Goal: Task Accomplishment & Management: Use online tool/utility

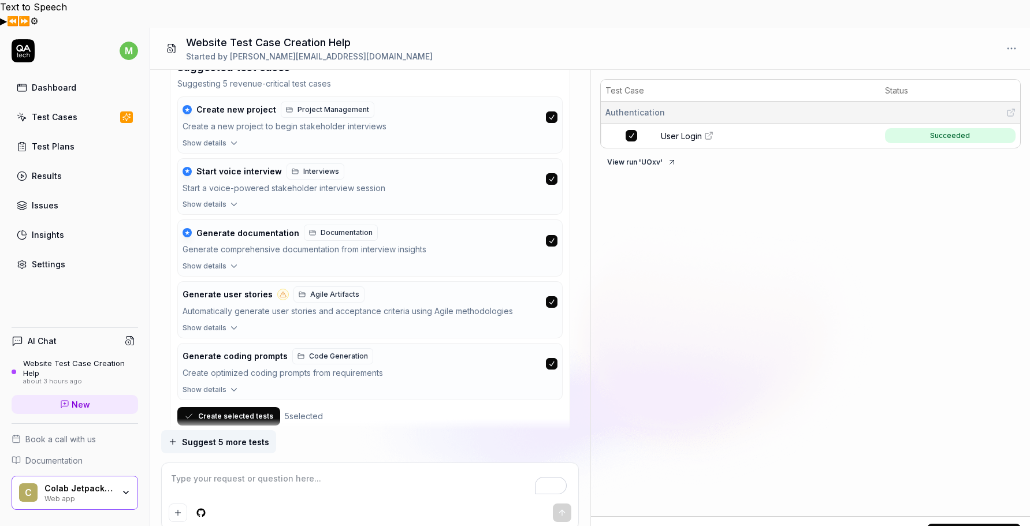
scroll to position [964, 0]
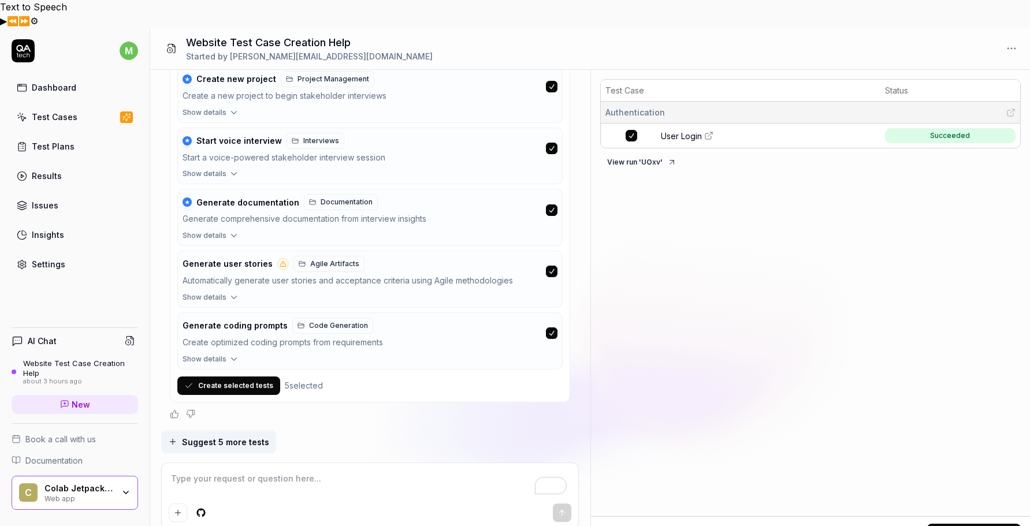
click at [224, 377] on button "Create selected tests" at bounding box center [228, 386] width 103 height 18
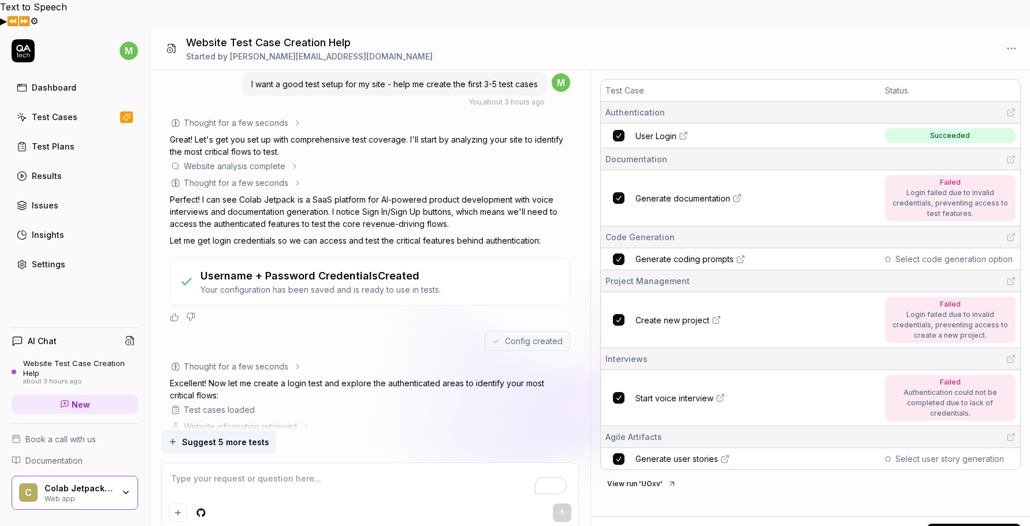
scroll to position [0, 0]
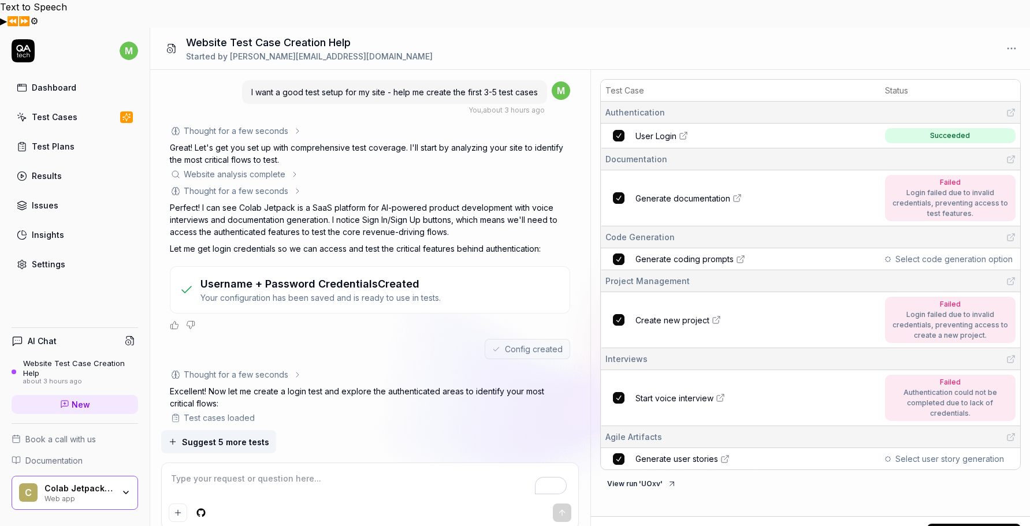
click at [461, 276] on div "Username + Password Credentials Created Your configuration has been saved and i…" at bounding box center [370, 290] width 381 height 28
click at [353, 276] on h3 "Username + Password Credentials Created" at bounding box center [320, 284] width 240 height 16
click at [710, 130] on link "User Login" at bounding box center [757, 136] width 243 height 12
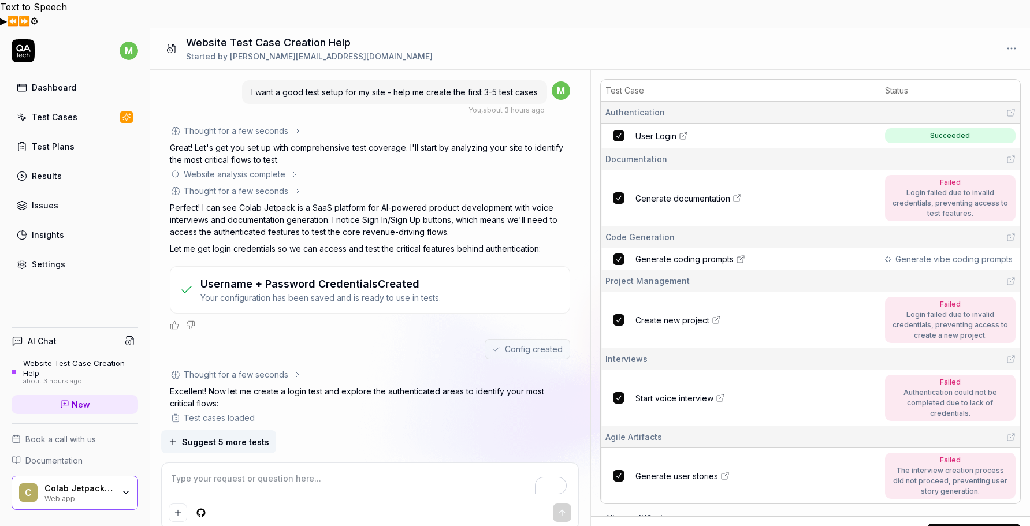
click at [699, 192] on span "Generate documentation" at bounding box center [683, 198] width 95 height 12
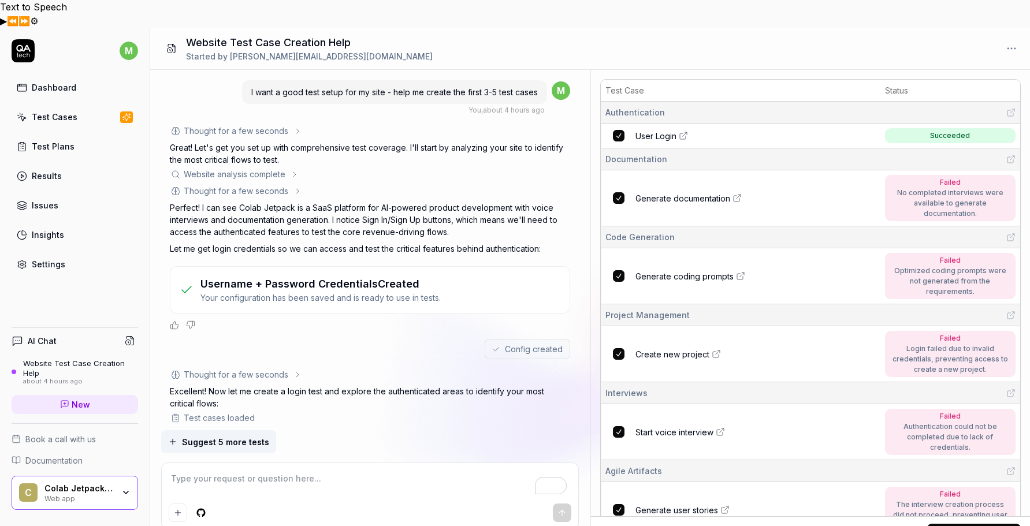
type textarea "*"
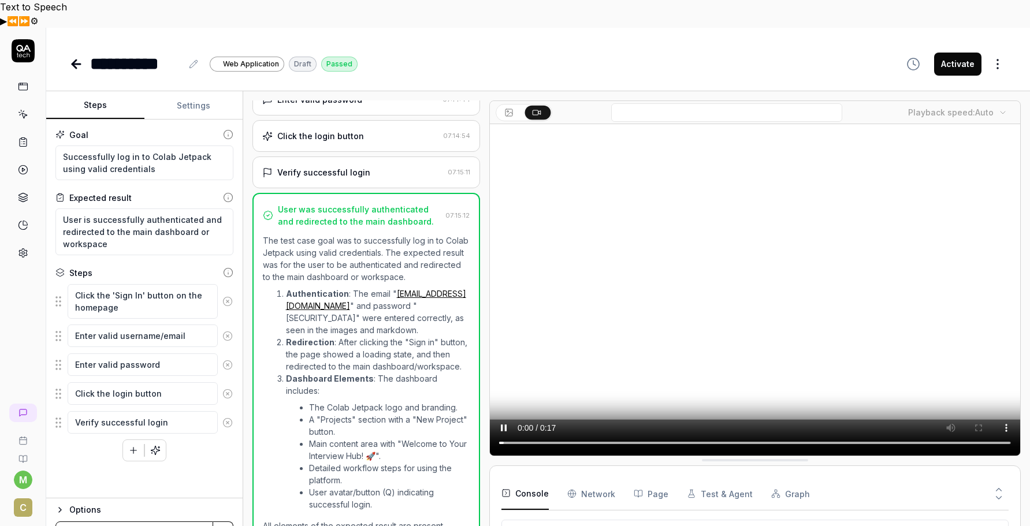
scroll to position [267, 0]
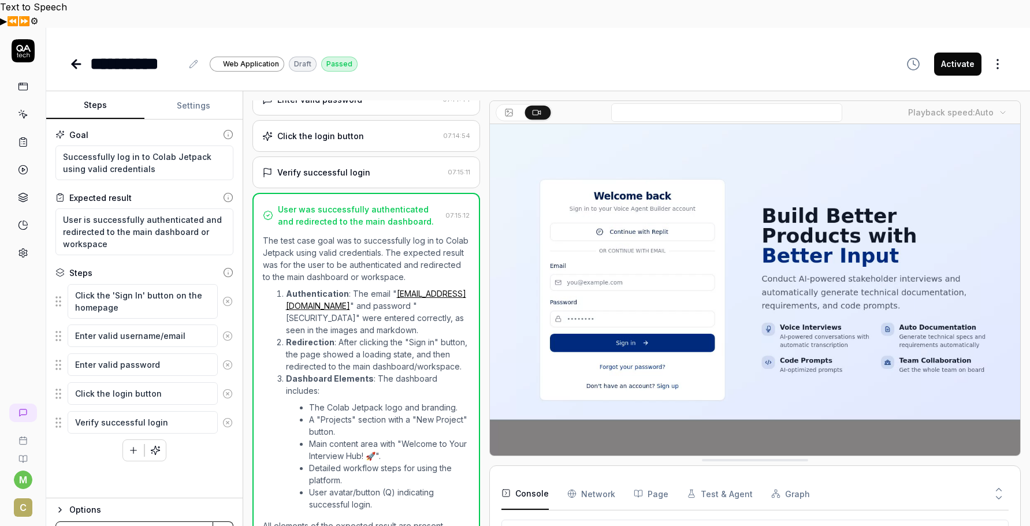
click at [75, 64] on icon at bounding box center [76, 64] width 8 height 0
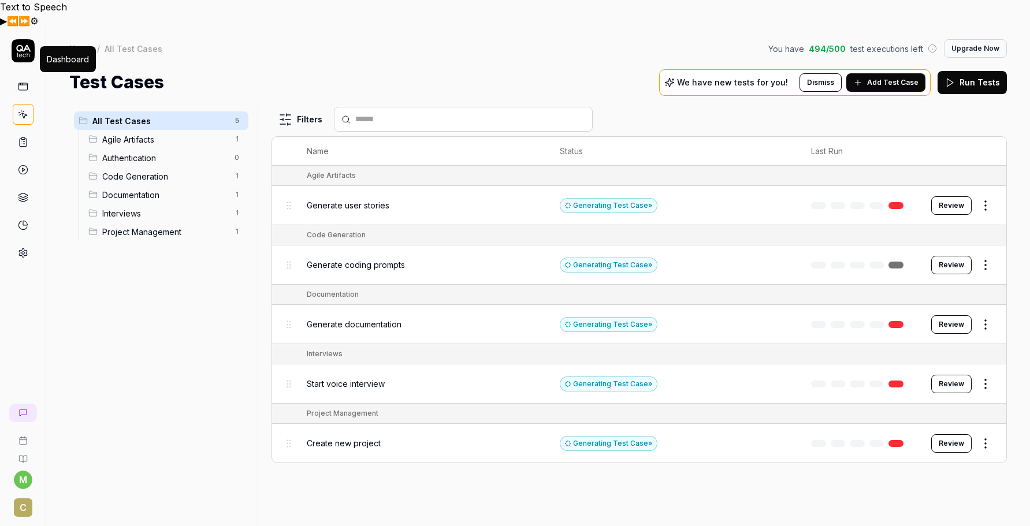
click at [21, 81] on icon at bounding box center [23, 86] width 10 height 10
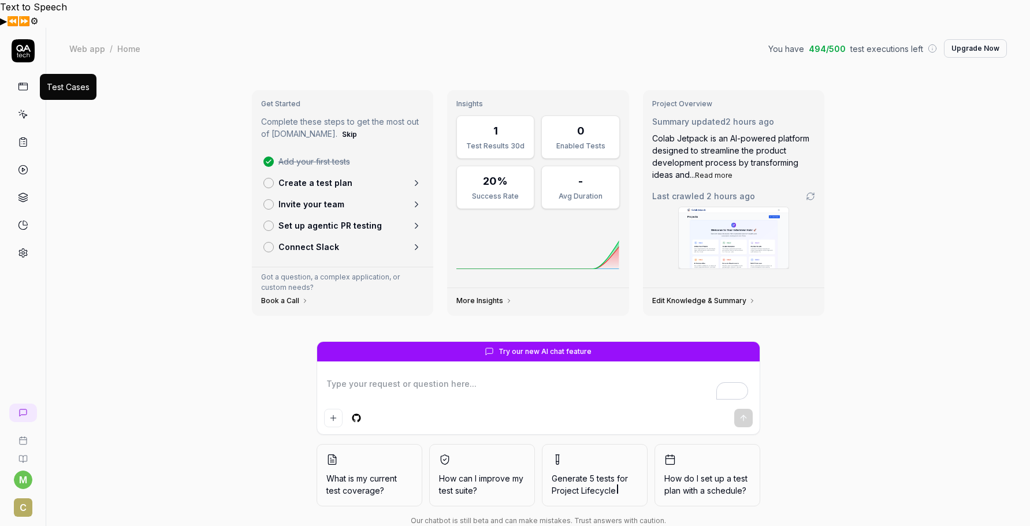
click at [21, 109] on icon at bounding box center [23, 114] width 10 height 10
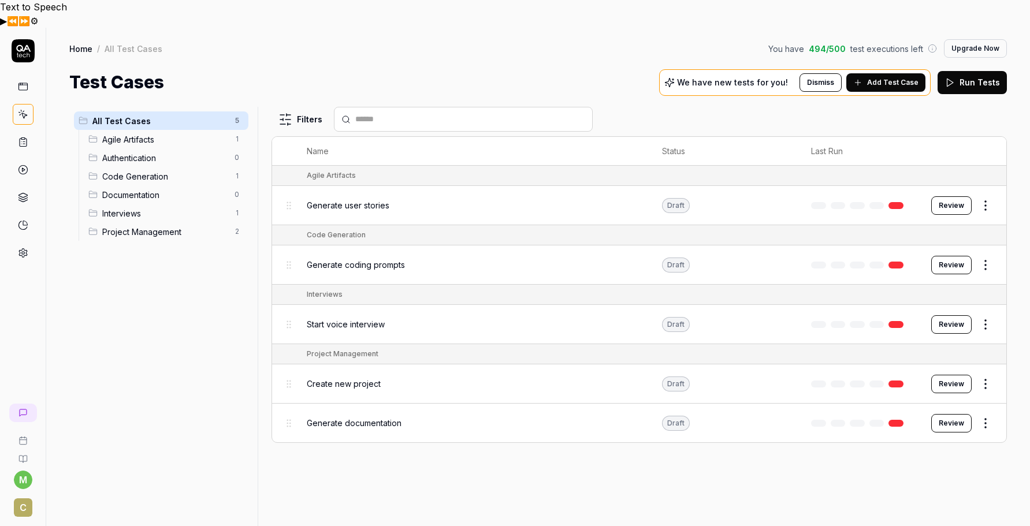
click at [23, 39] on icon at bounding box center [23, 50] width 23 height 23
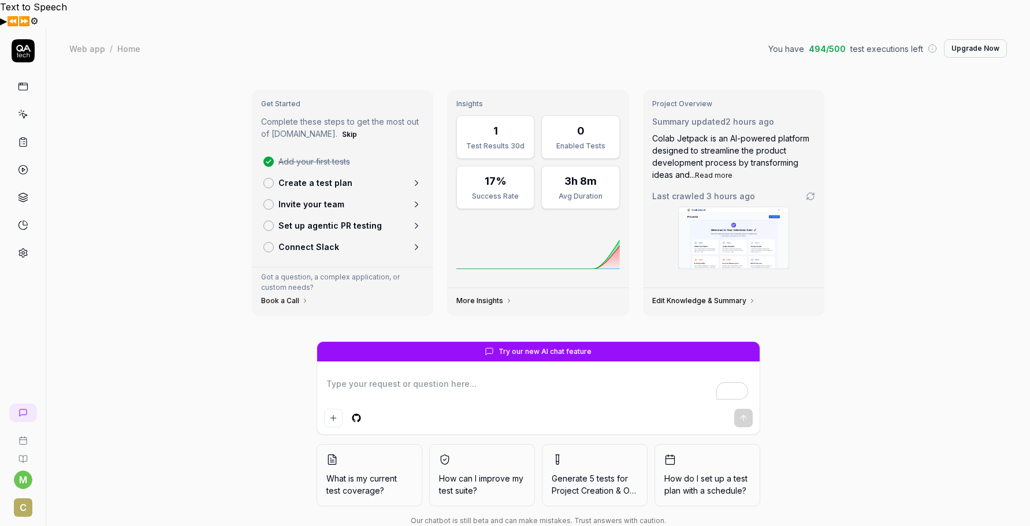
type textarea "*"
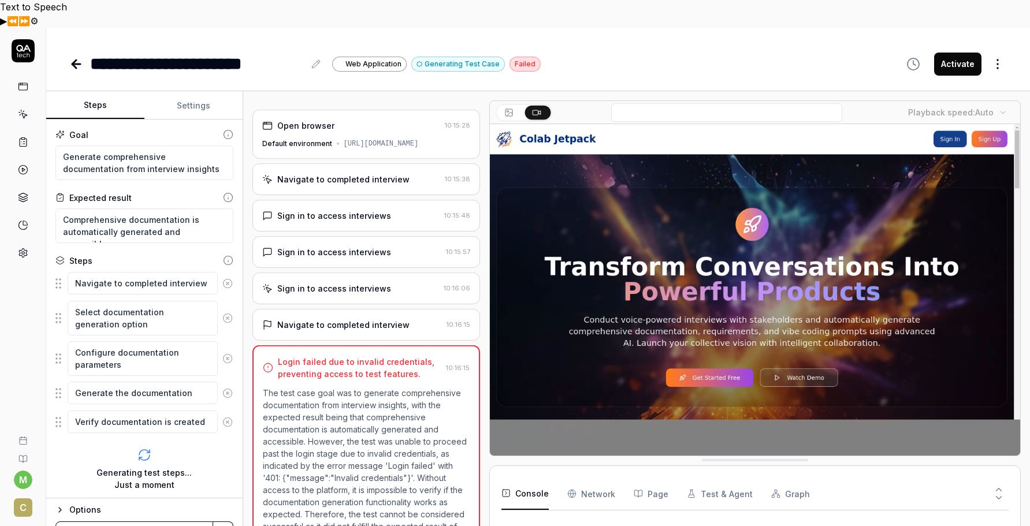
scroll to position [3, 0]
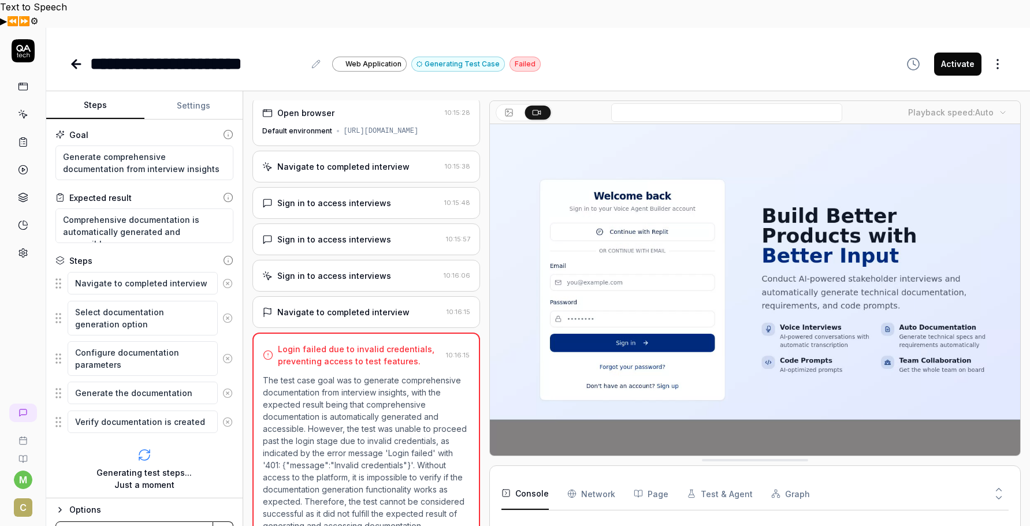
type textarea "*"
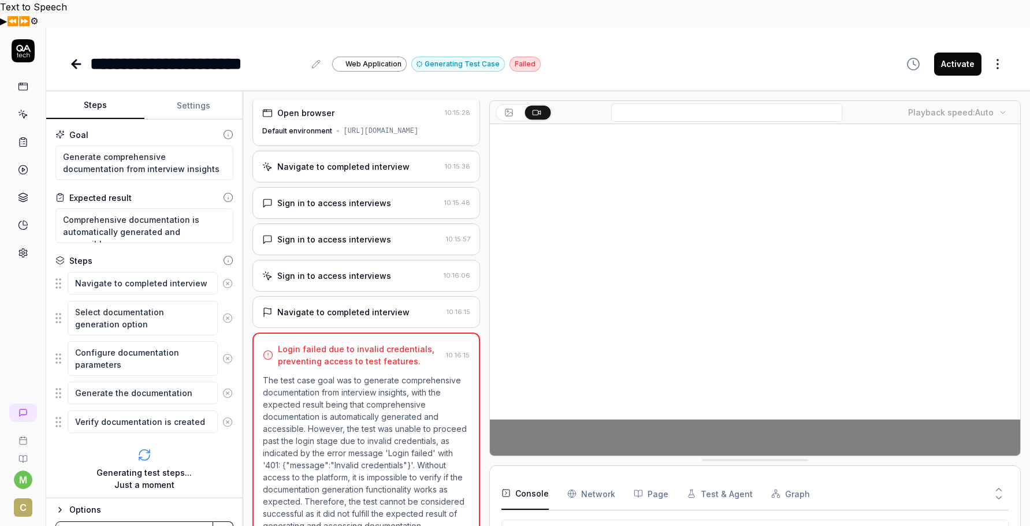
scroll to position [197, 0]
click at [200, 92] on button "Settings" at bounding box center [193, 106] width 98 height 28
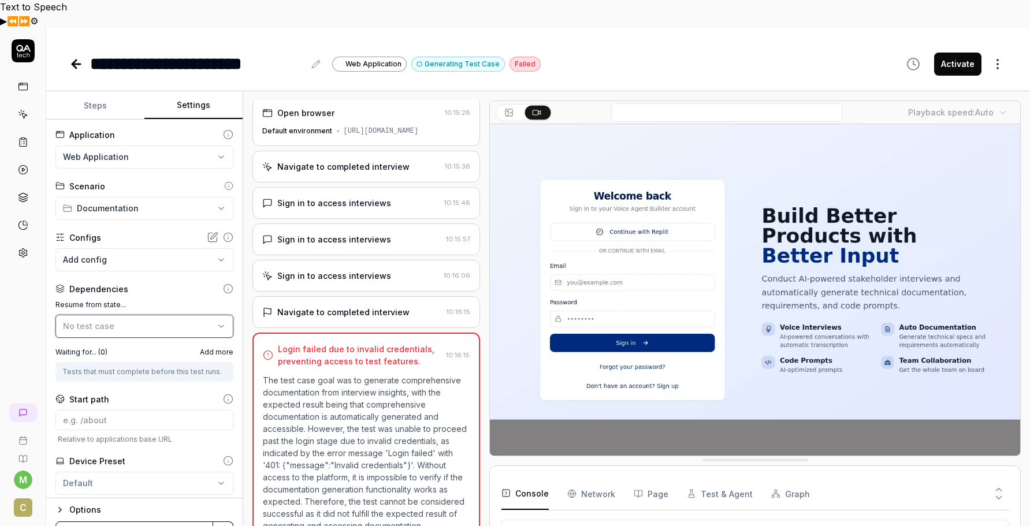
click at [221, 322] on icon "button" at bounding box center [221, 326] width 9 height 9
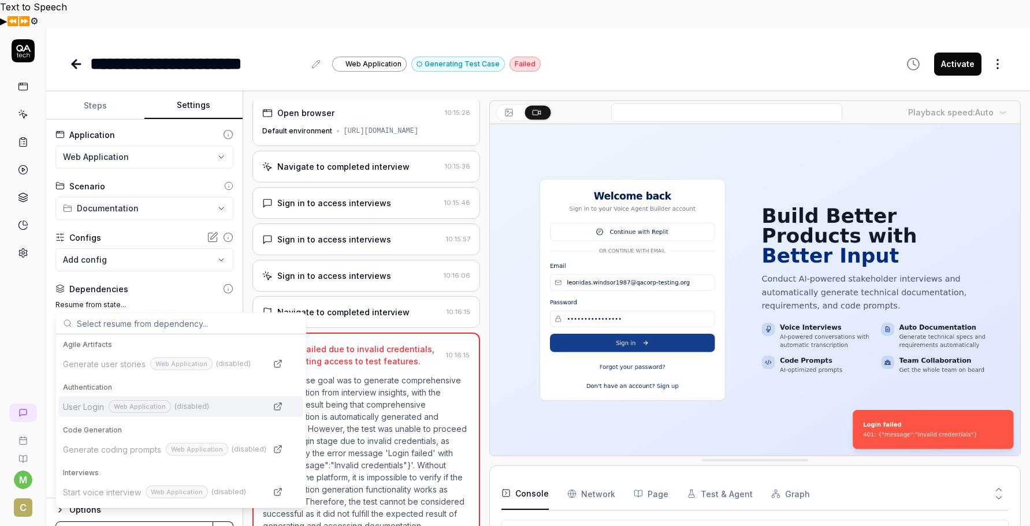
scroll to position [0, 0]
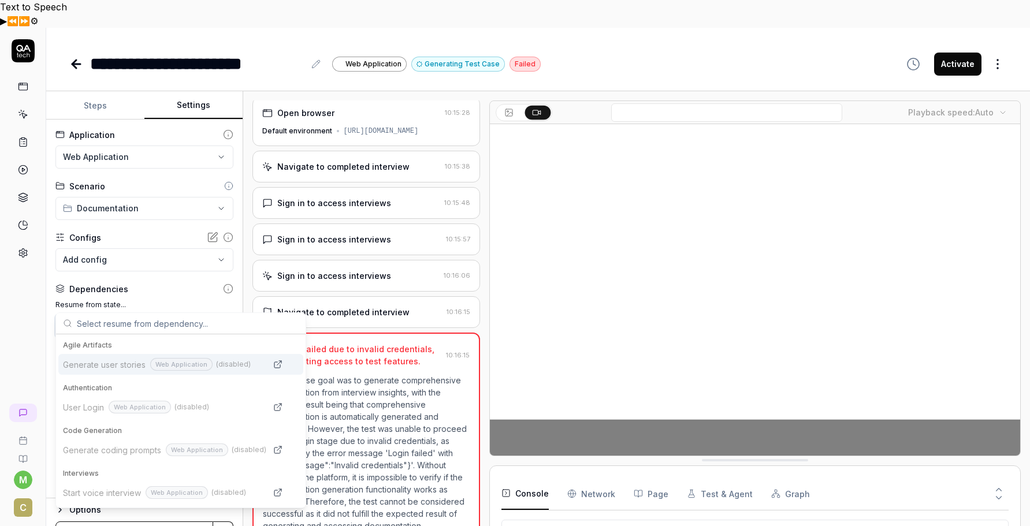
click at [214, 320] on div "No test case" at bounding box center [138, 326] width 151 height 12
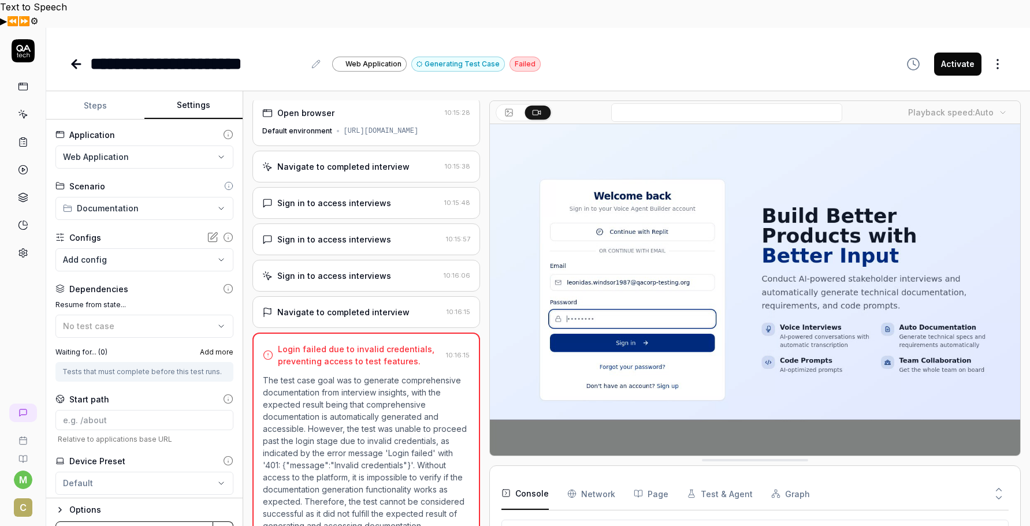
click at [224, 233] on body "**********" at bounding box center [515, 291] width 1030 height 526
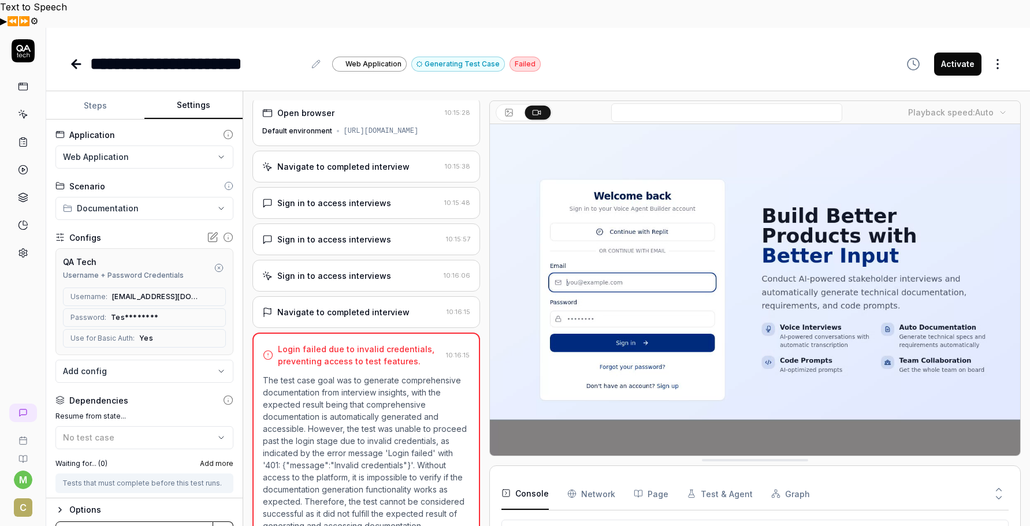
click at [147, 522] on button "Save & Run" at bounding box center [134, 533] width 158 height 23
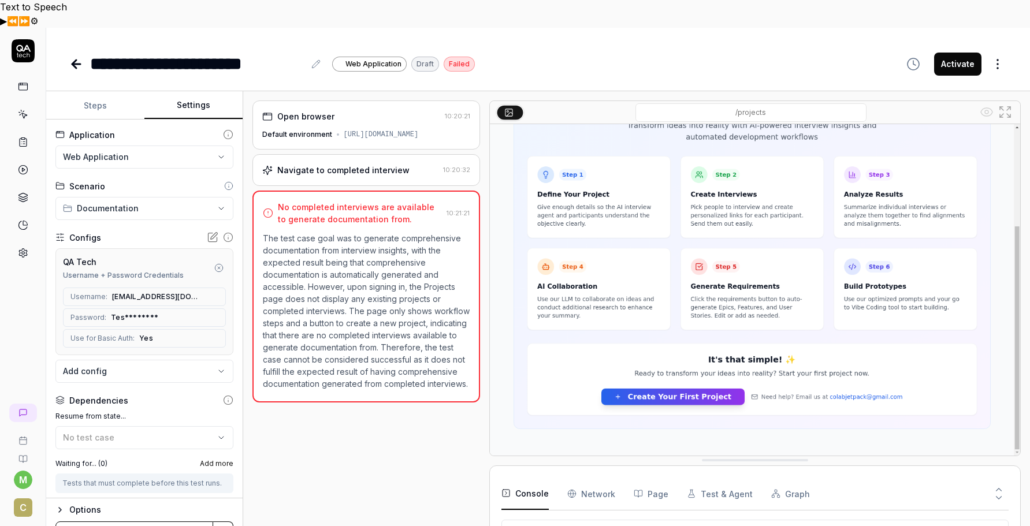
click at [213, 184] on html "**********" at bounding box center [515, 277] width 1030 height 554
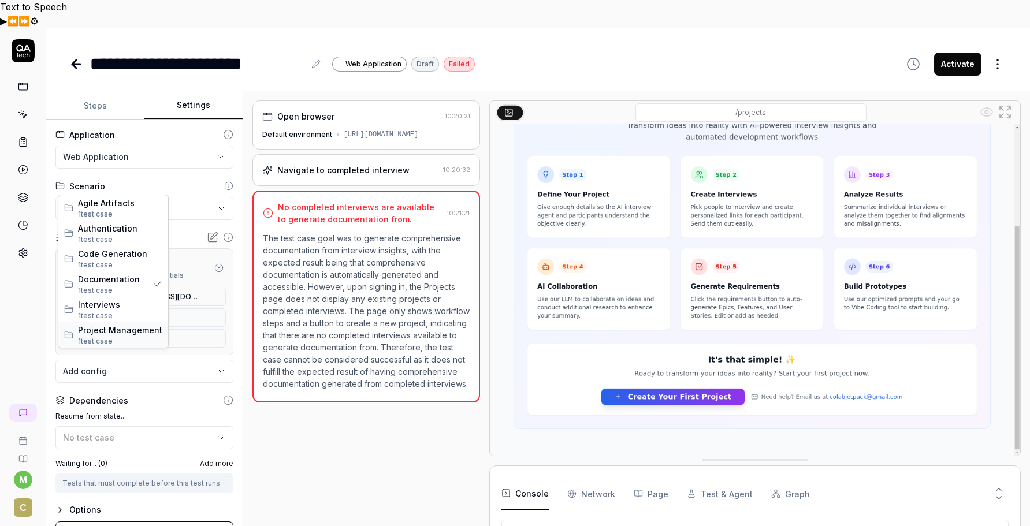
click at [102, 329] on span "Project Management" at bounding box center [120, 330] width 84 height 12
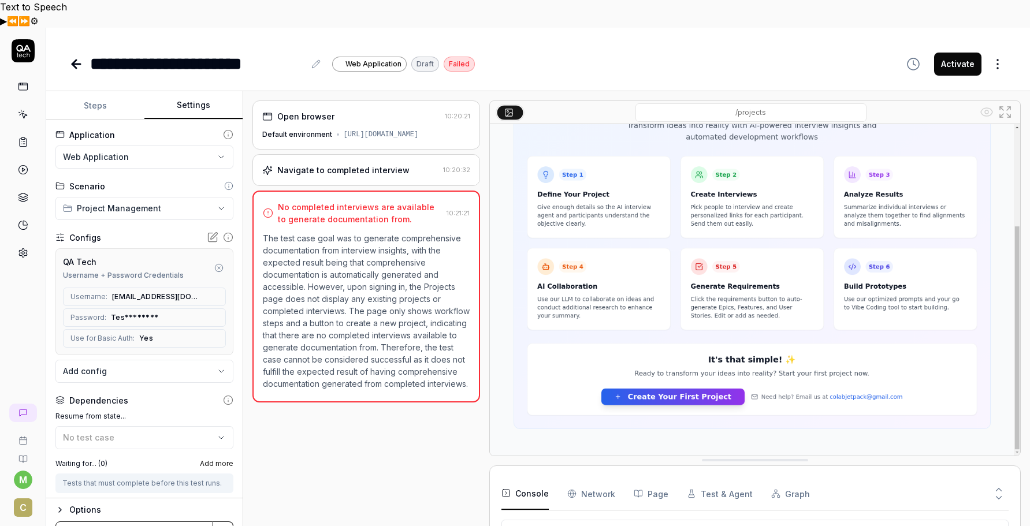
click at [134, 522] on button "Save & Run" at bounding box center [134, 533] width 158 height 23
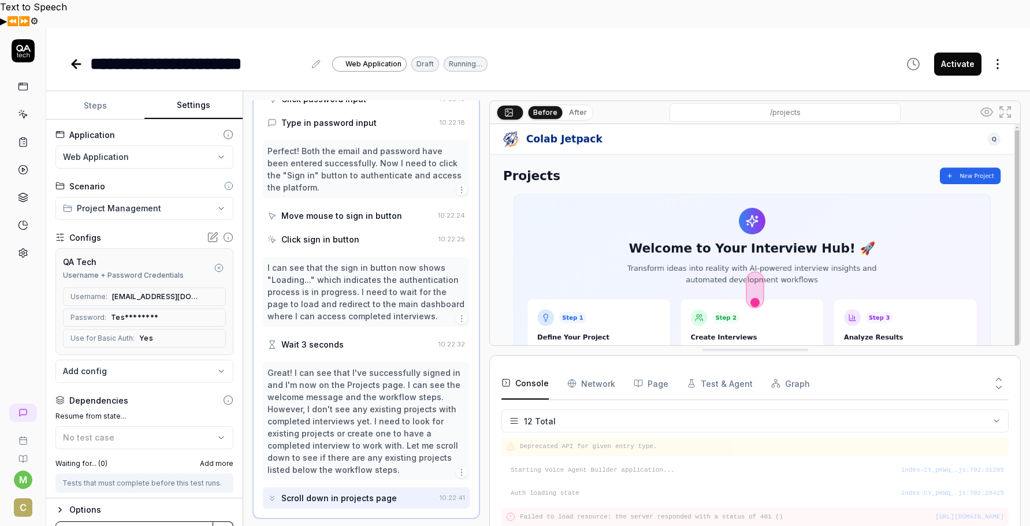
scroll to position [440, 0]
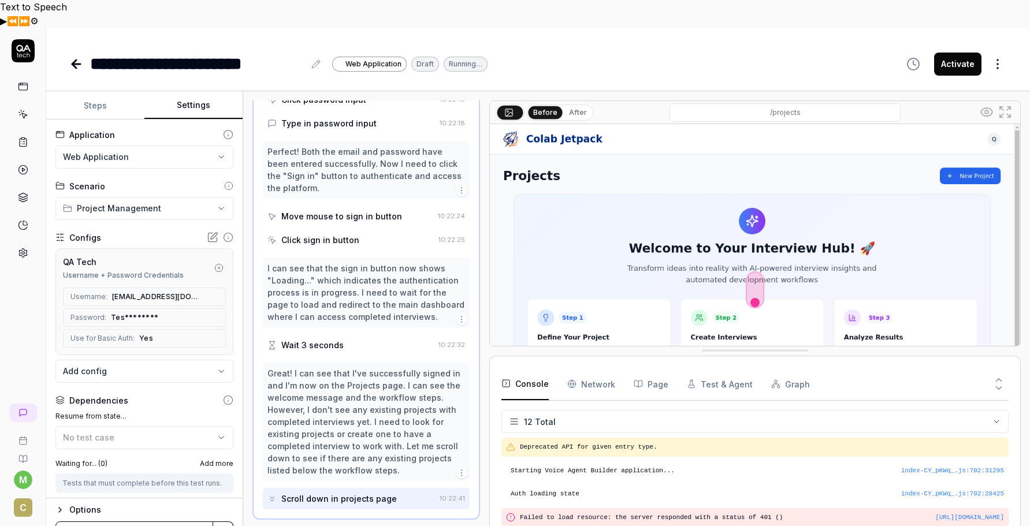
drag, startPoint x: 763, startPoint y: 433, endPoint x: 770, endPoint y: 324, distance: 110.0
click at [600, 368] on Requests "Network" at bounding box center [591, 384] width 48 height 32
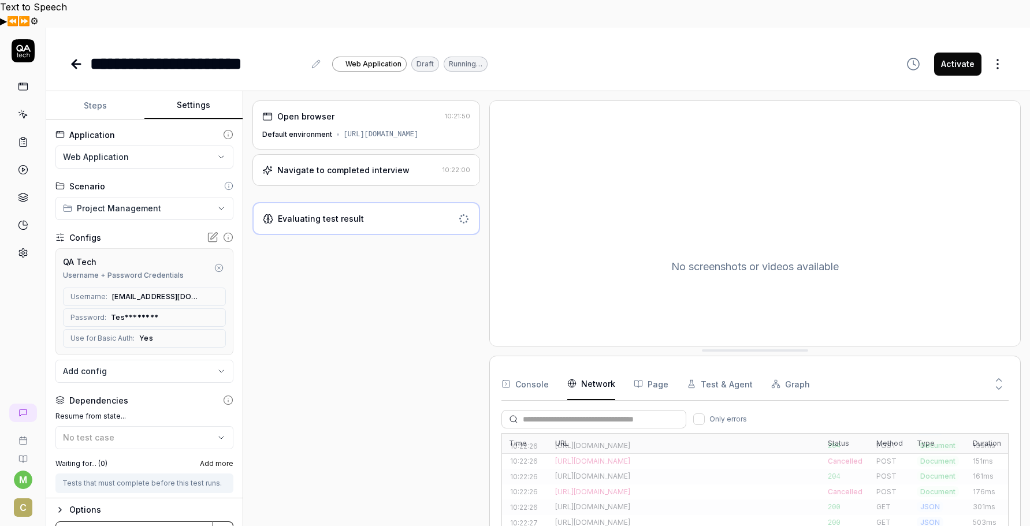
scroll to position [0, 0]
click at [784, 368] on button "Graph" at bounding box center [790, 384] width 39 height 32
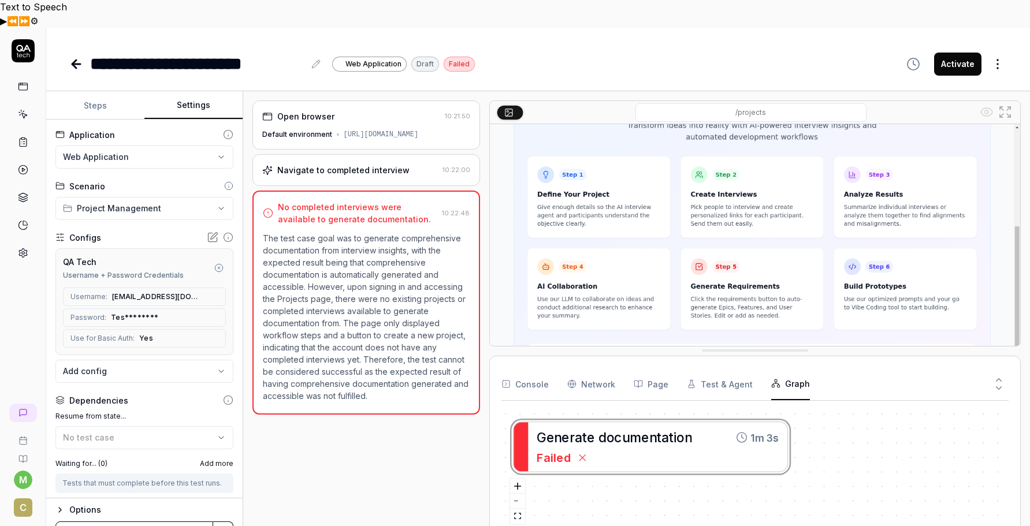
click at [718, 368] on button "Test & Agent" at bounding box center [720, 384] width 66 height 32
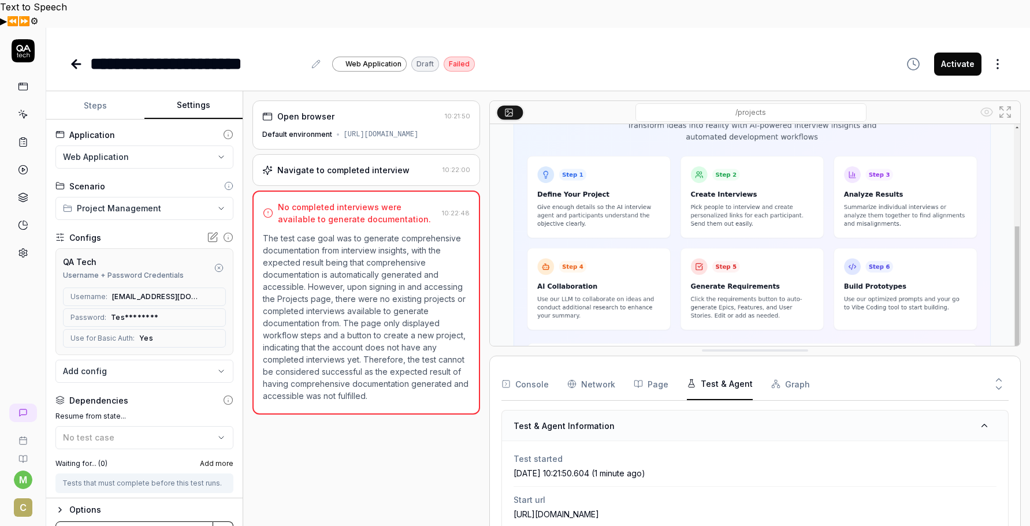
click at [658, 368] on button "Page" at bounding box center [651, 384] width 35 height 32
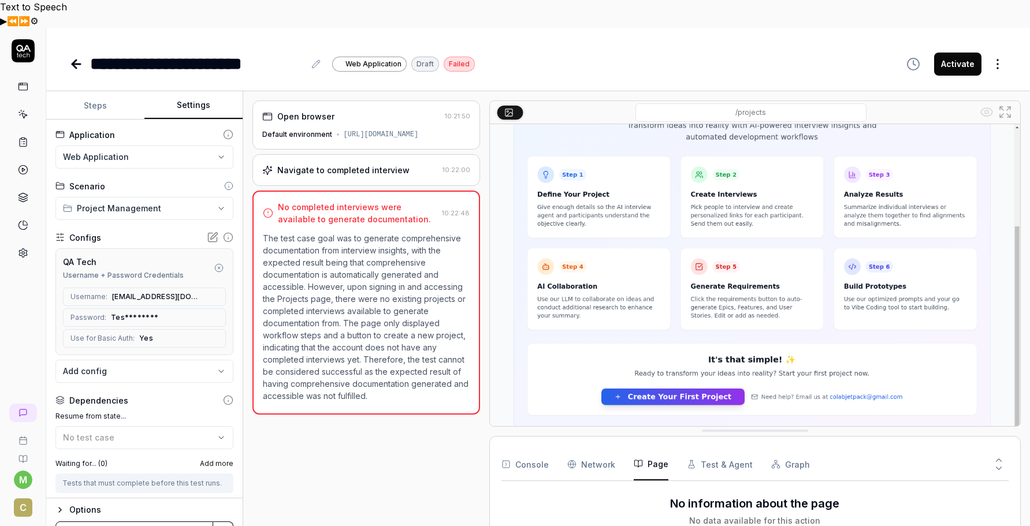
drag, startPoint x: 750, startPoint y: 322, endPoint x: 746, endPoint y: 403, distance: 81.0
click at [95, 92] on button "Steps" at bounding box center [95, 106] width 98 height 28
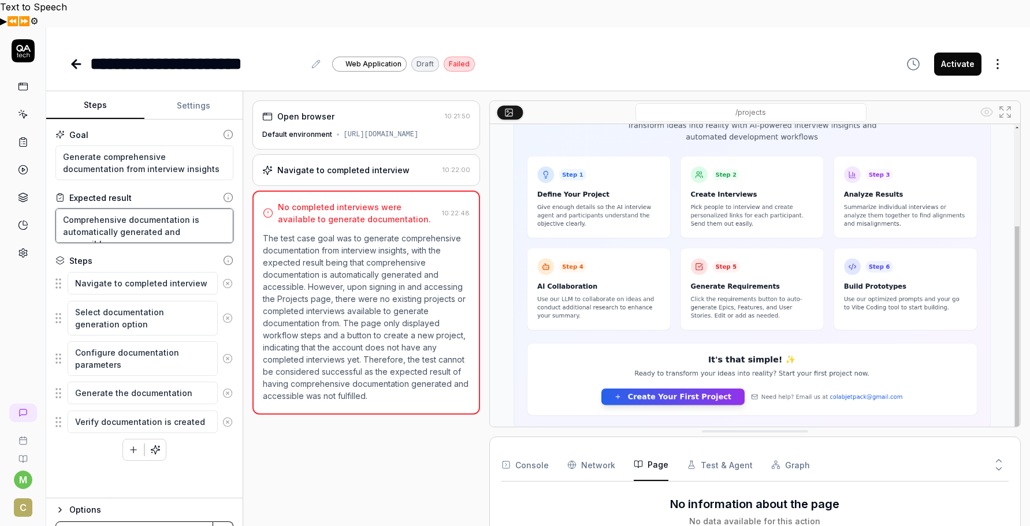
click at [108, 209] on textarea "Comprehensive documentation is automatically generated and accessible" at bounding box center [144, 226] width 178 height 35
click at [227, 281] on icon at bounding box center [227, 286] width 10 height 10
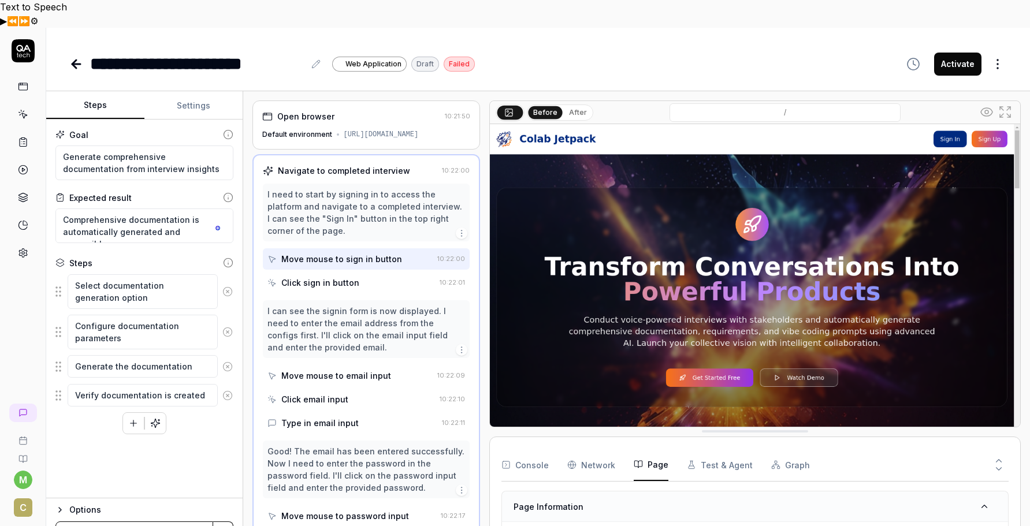
scroll to position [557, 0]
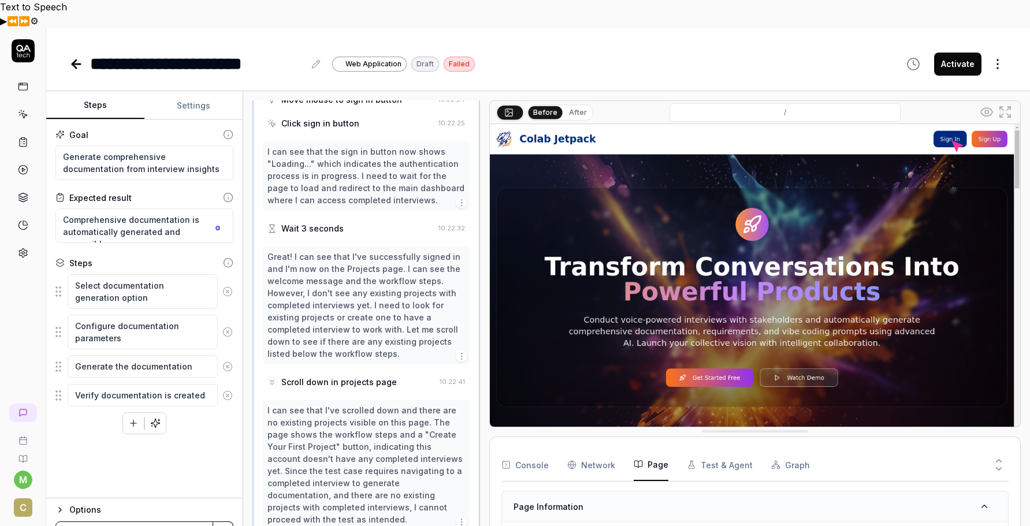
click at [228, 290] on icon at bounding box center [227, 291] width 3 height 3
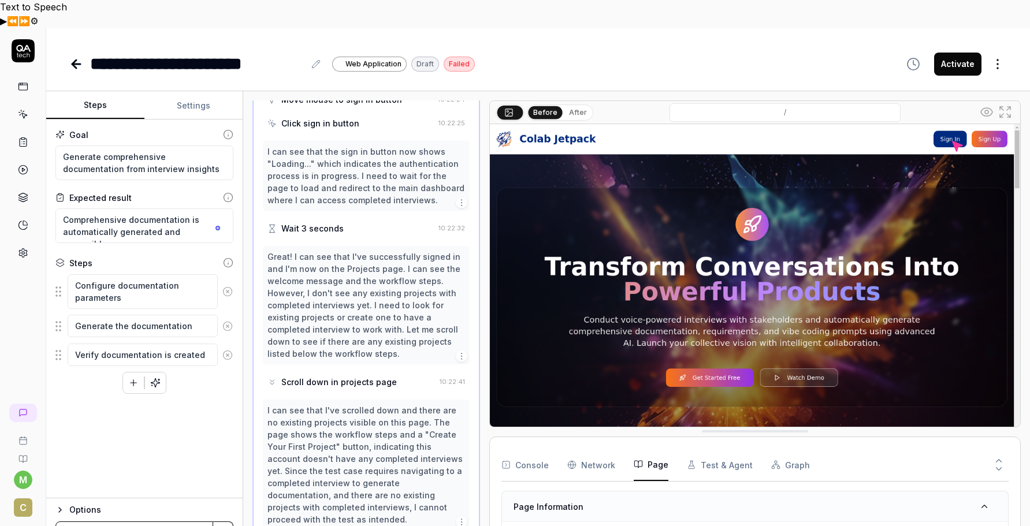
click at [229, 287] on icon at bounding box center [227, 292] width 10 height 10
click at [226, 281] on icon at bounding box center [227, 286] width 10 height 10
click at [227, 284] on icon at bounding box center [227, 285] width 3 height 3
click at [75, 57] on icon at bounding box center [76, 64] width 14 height 14
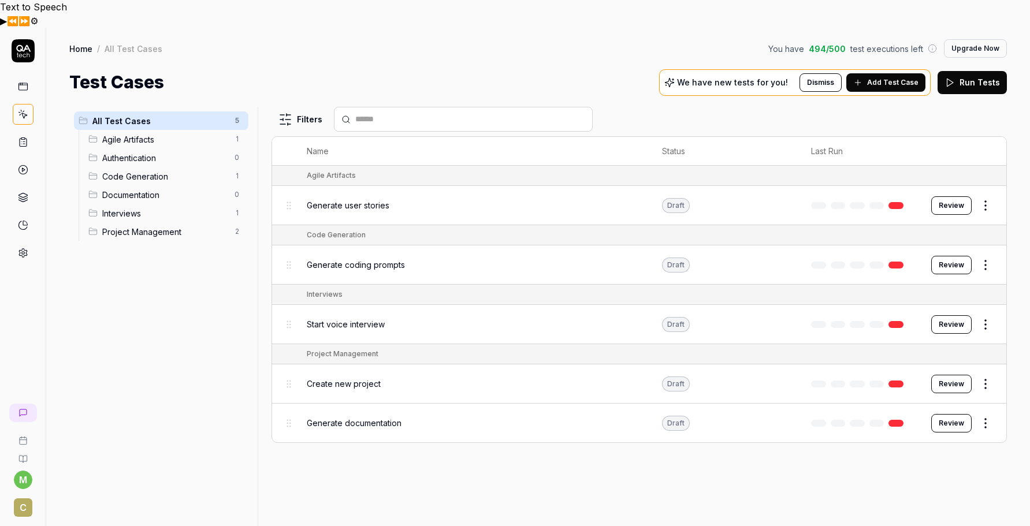
click at [364, 378] on span "Create new project" at bounding box center [344, 384] width 74 height 12
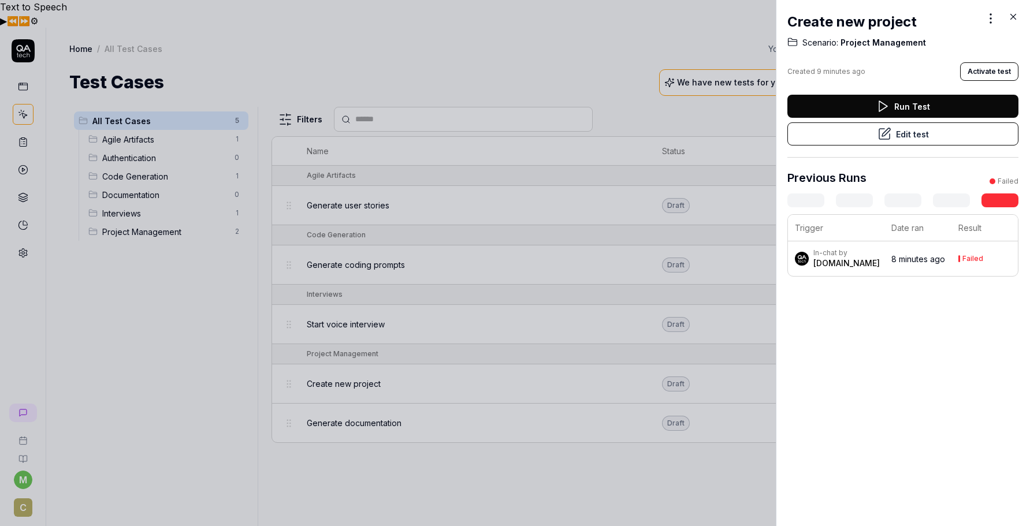
click at [907, 133] on button "Edit test" at bounding box center [903, 133] width 231 height 23
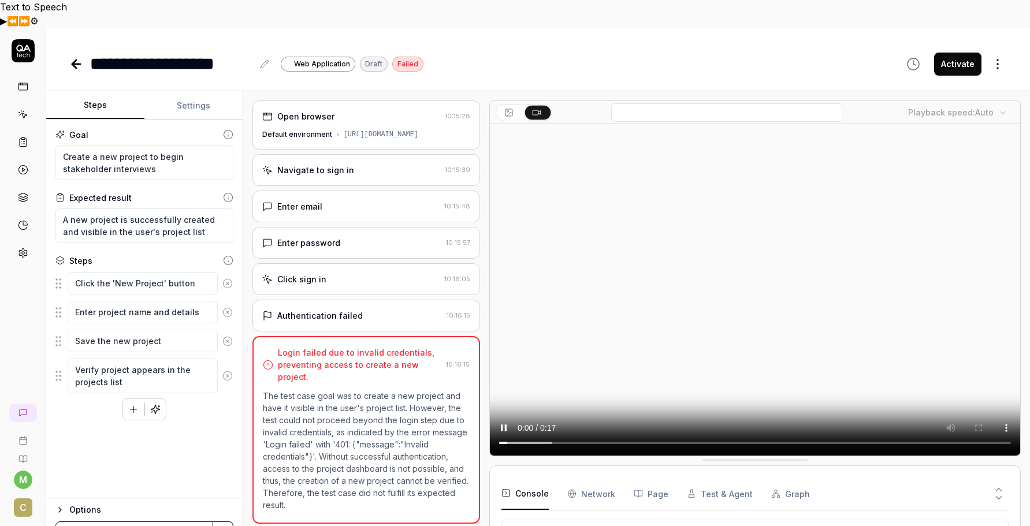
scroll to position [46, 0]
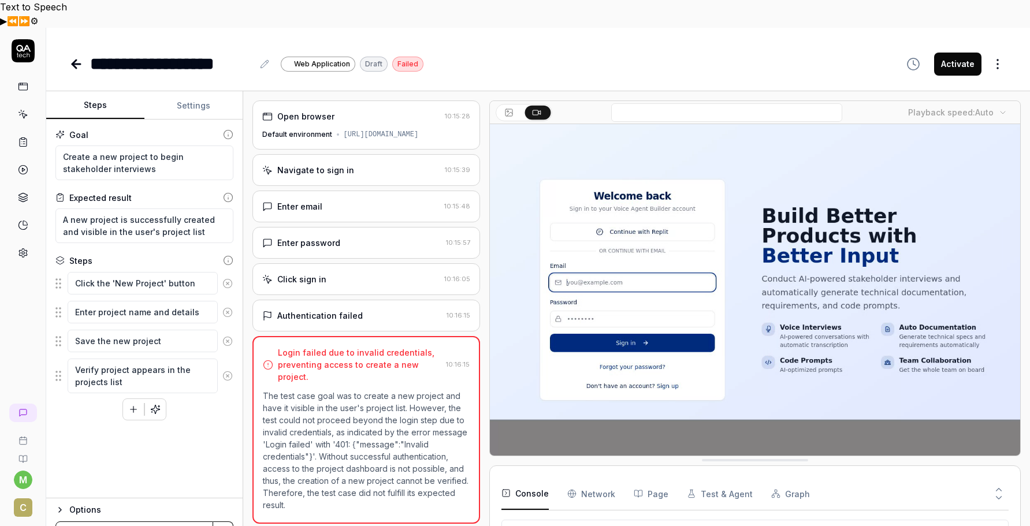
click at [138, 522] on button "Run" at bounding box center [134, 533] width 158 height 23
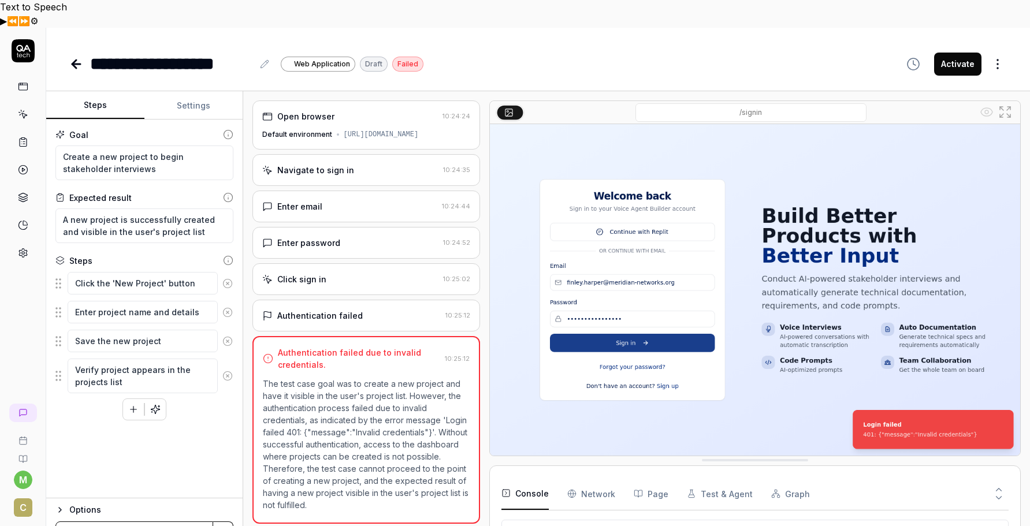
click at [374, 164] on div "Navigate to sign in" at bounding box center [350, 170] width 176 height 12
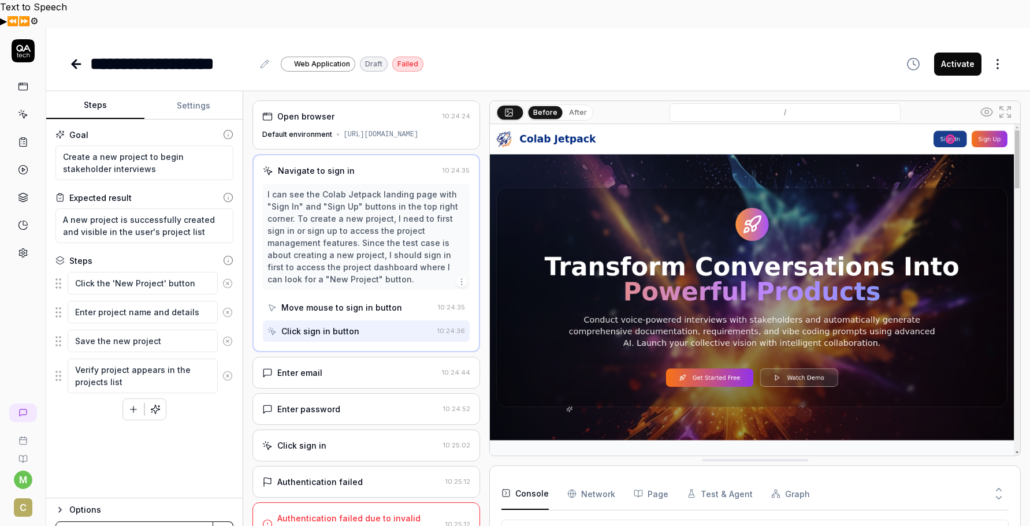
click at [198, 92] on button "Settings" at bounding box center [193, 106] width 98 height 28
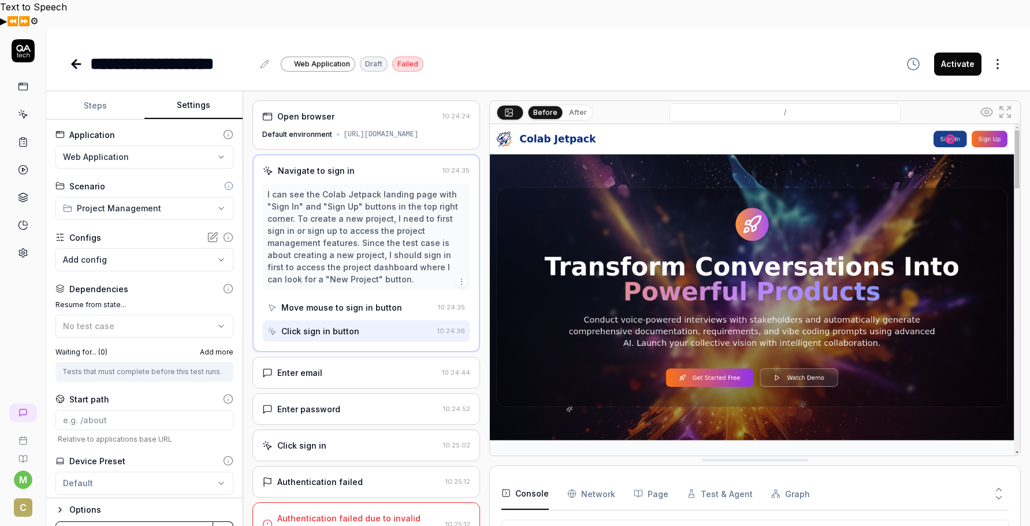
click at [220, 228] on body "**********" at bounding box center [515, 291] width 1030 height 526
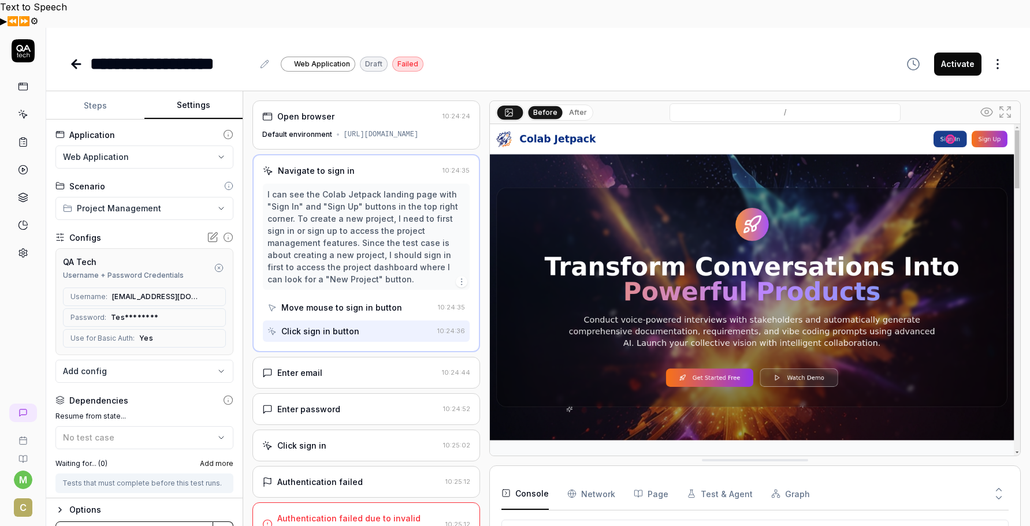
click at [116, 522] on button "Save & Run" at bounding box center [134, 533] width 158 height 23
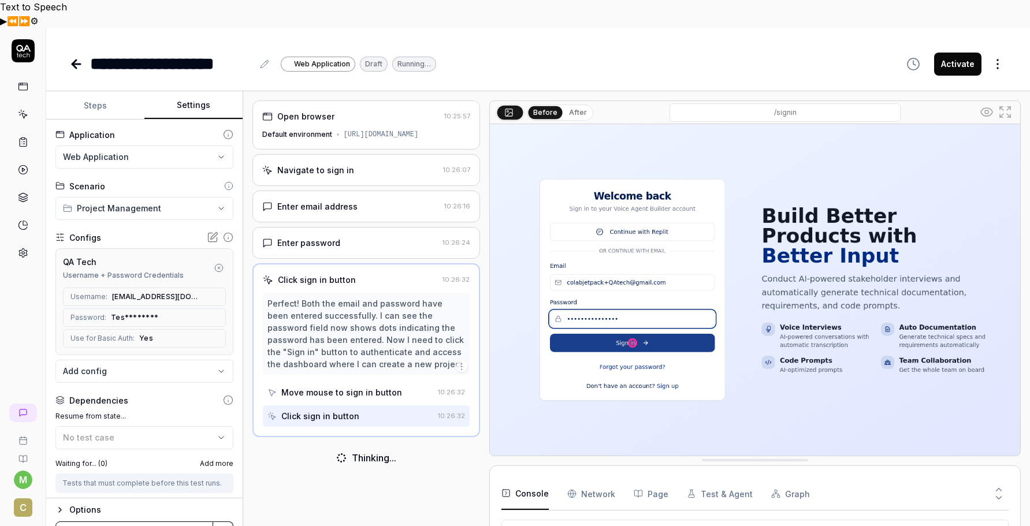
scroll to position [197, 0]
click at [90, 92] on button "Steps" at bounding box center [95, 106] width 98 height 28
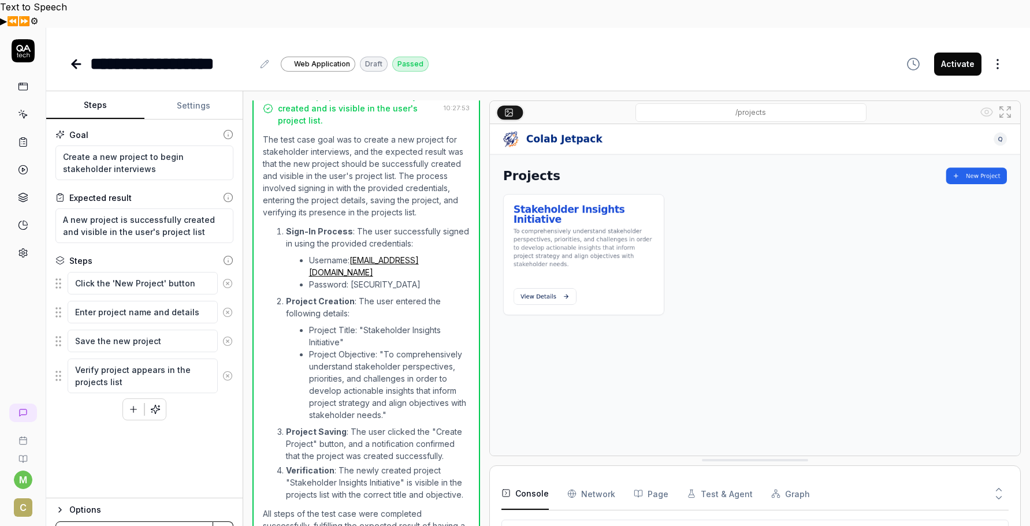
scroll to position [347, 0]
click at [22, 499] on span "C" at bounding box center [23, 508] width 18 height 18
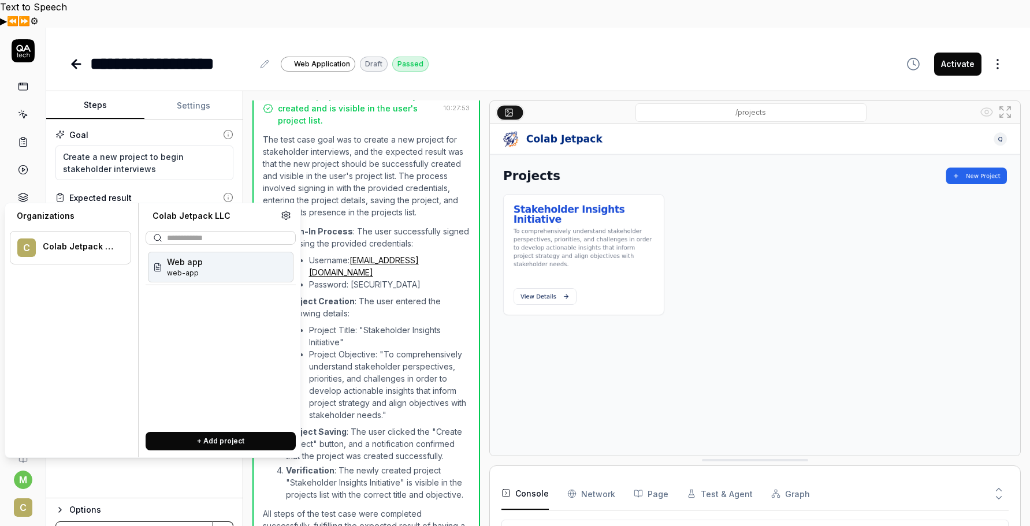
click at [40, 489] on button "C" at bounding box center [23, 504] width 36 height 30
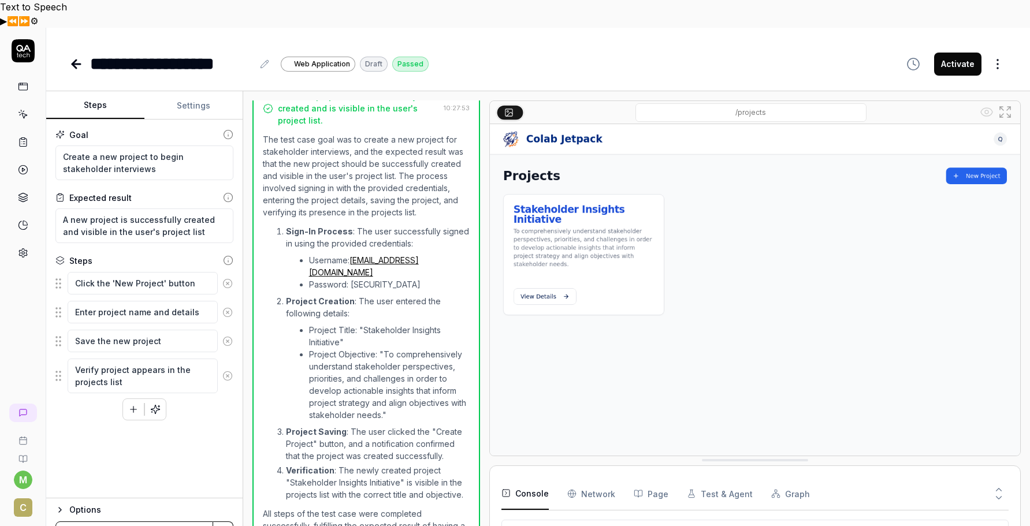
click at [22, 453] on html "**********" at bounding box center [515, 277] width 1030 height 554
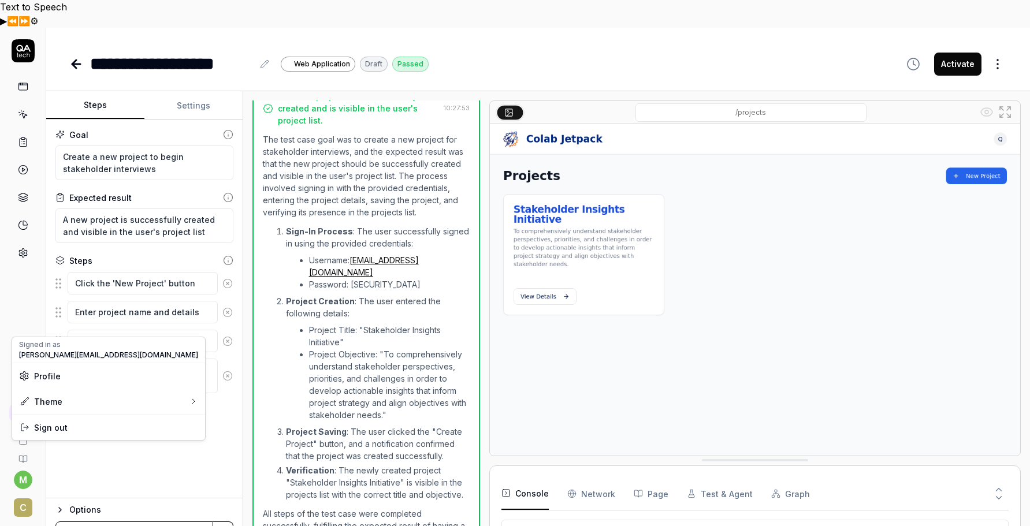
click at [46, 377] on span "Profile" at bounding box center [47, 376] width 27 height 12
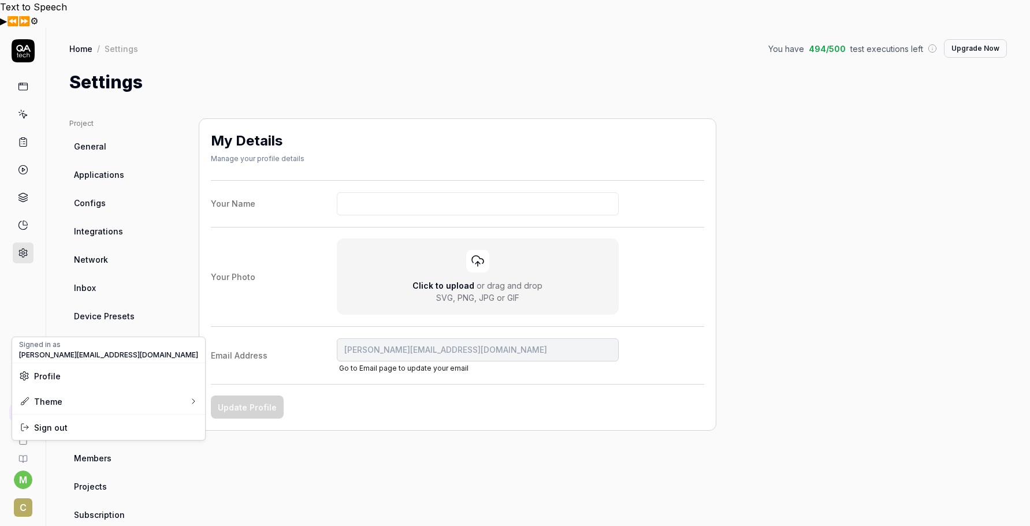
click at [177, 285] on html "**********" at bounding box center [515, 277] width 1030 height 554
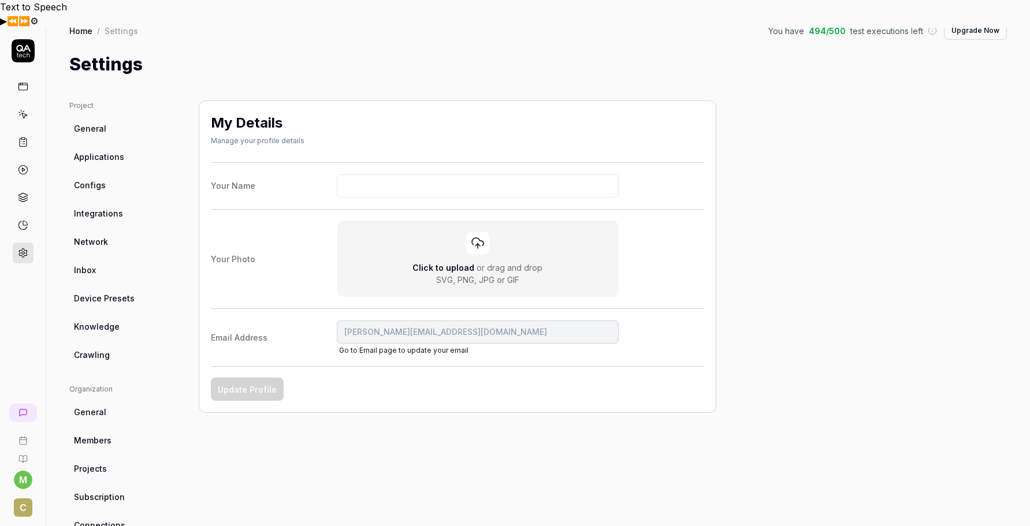
scroll to position [25, 0]
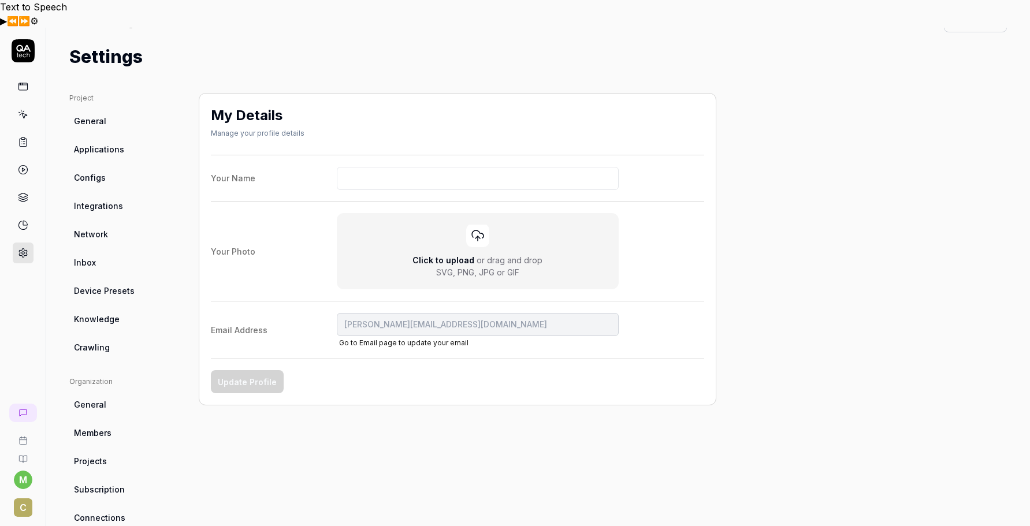
click at [94, 484] on span "Subscription" at bounding box center [99, 490] width 51 height 12
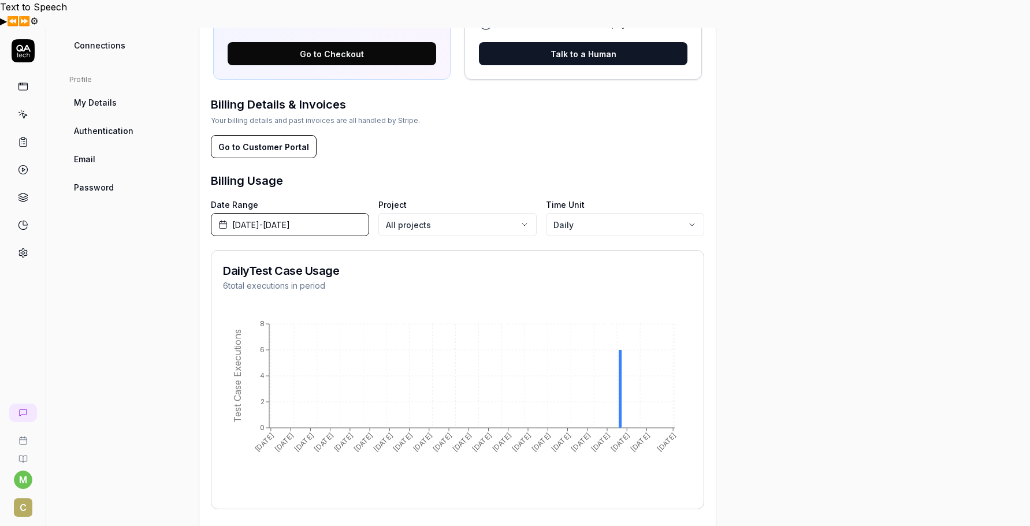
scroll to position [497, 0]
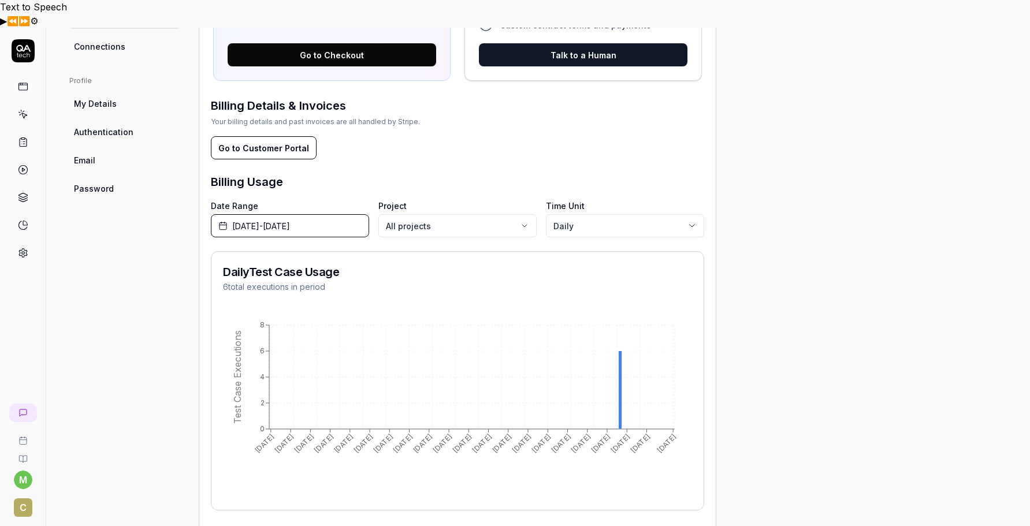
click at [272, 136] on button "Go to Customer Portal" at bounding box center [264, 147] width 106 height 23
